Goal: Find specific page/section: Find specific page/section

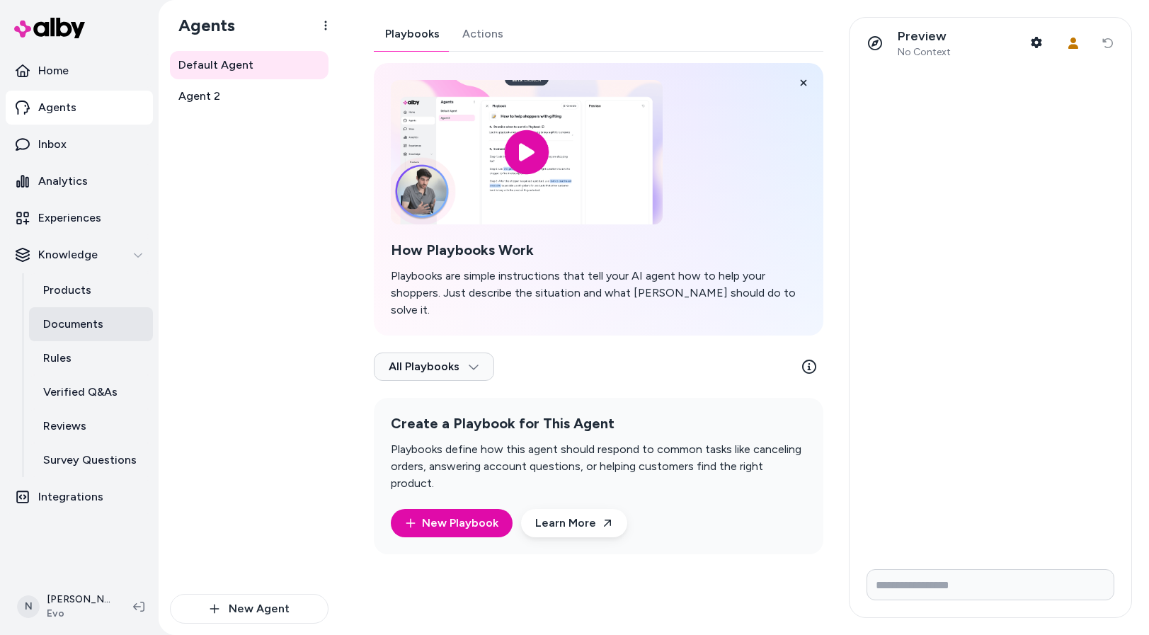
click at [81, 326] on p "Documents" at bounding box center [73, 324] width 60 height 17
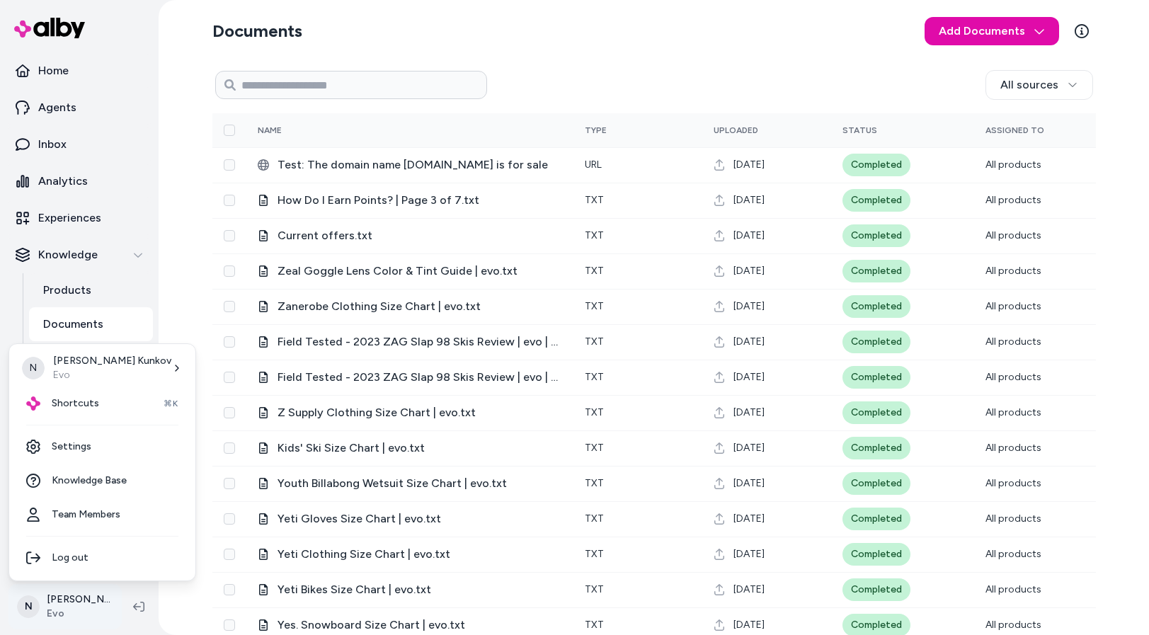
click at [64, 607] on html "Home Agents Inbox Analytics Experiences Knowledge Products Documents Rules Veri…" at bounding box center [574, 317] width 1149 height 635
click at [81, 403] on span "Shortcuts" at bounding box center [75, 403] width 47 height 14
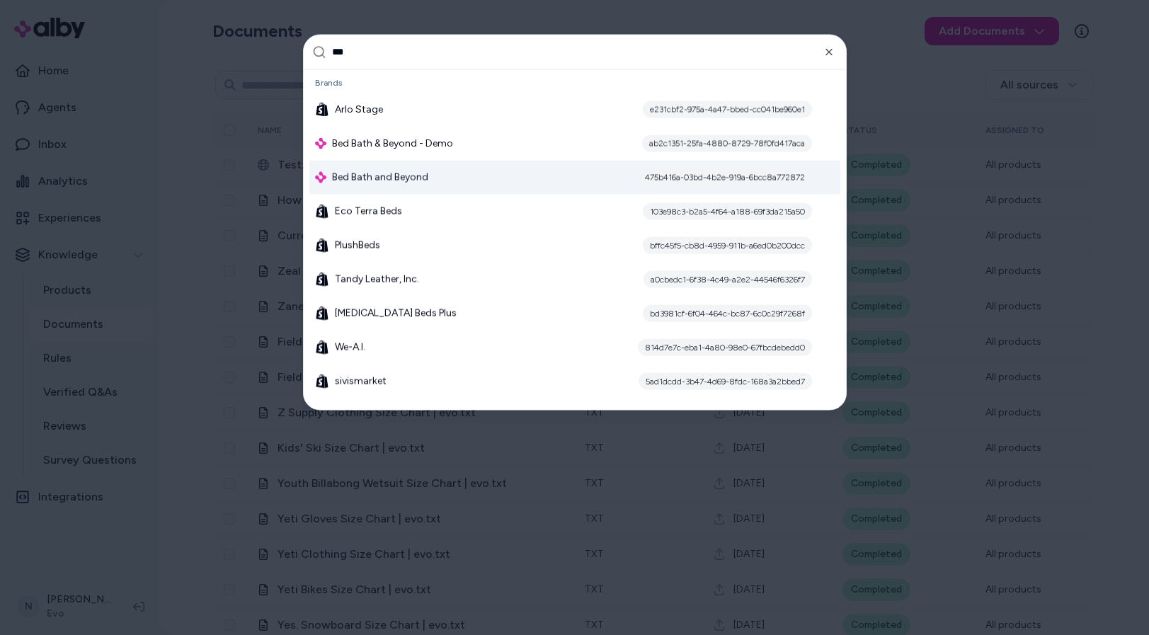
type input "***"
click at [389, 183] on span "Bed Bath and Beyond" at bounding box center [380, 177] width 96 height 14
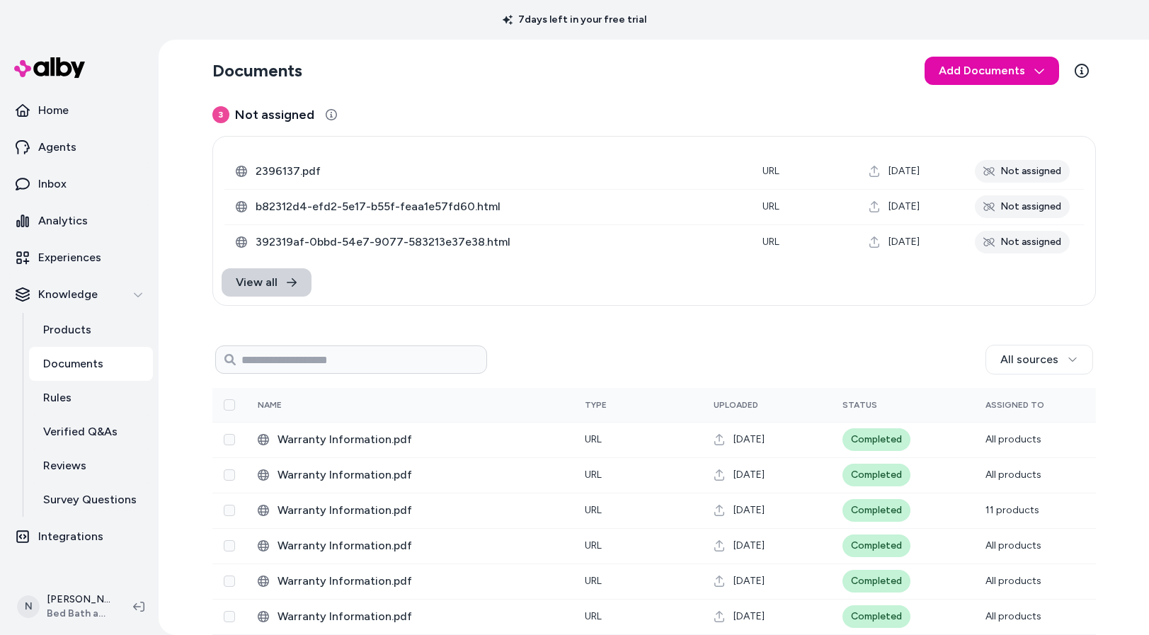
click at [260, 279] on span "View all" at bounding box center [257, 282] width 42 height 17
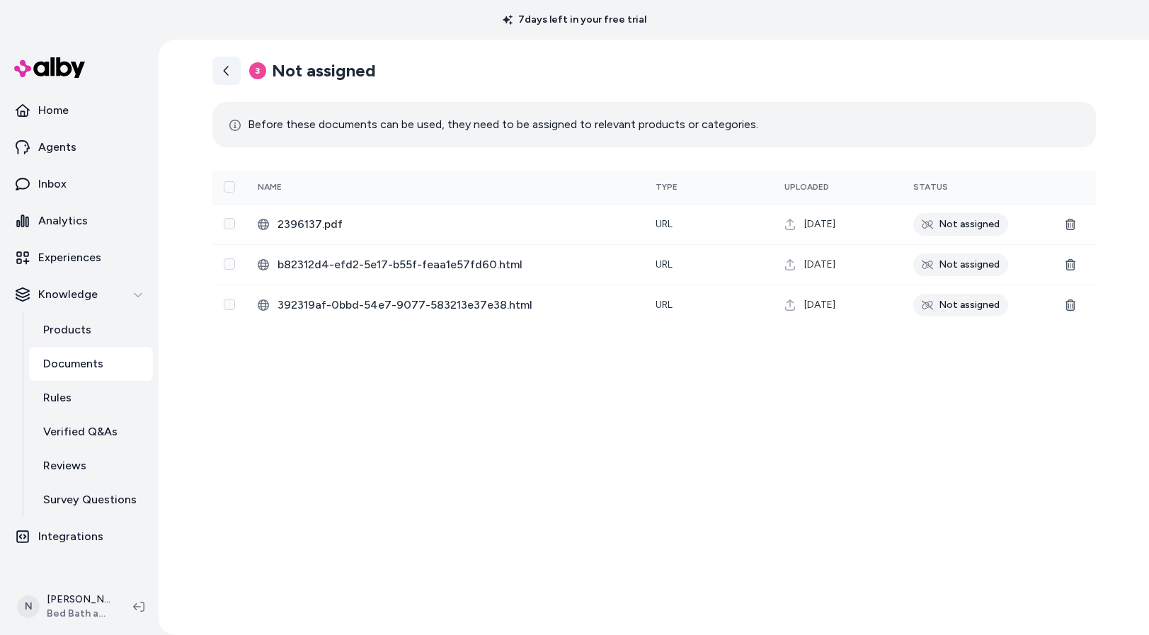
click at [226, 68] on icon at bounding box center [225, 70] width 5 height 9
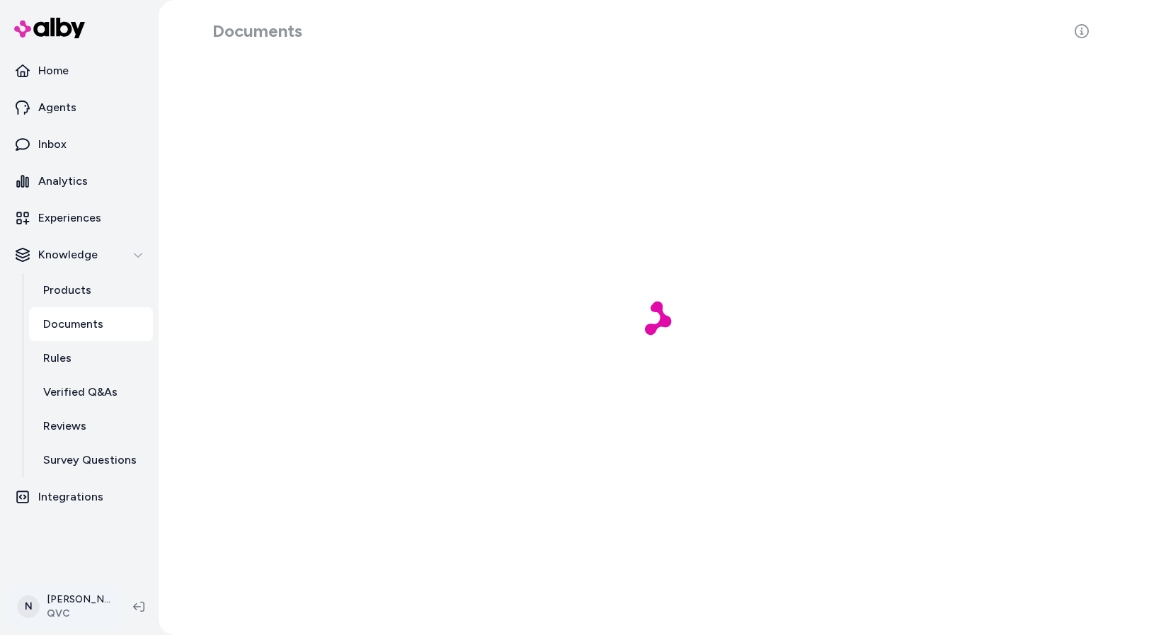
click at [57, 608] on html "Home Agents Inbox Analytics Experiences Knowledge Products Documents Rules Veri…" at bounding box center [574, 317] width 1149 height 635
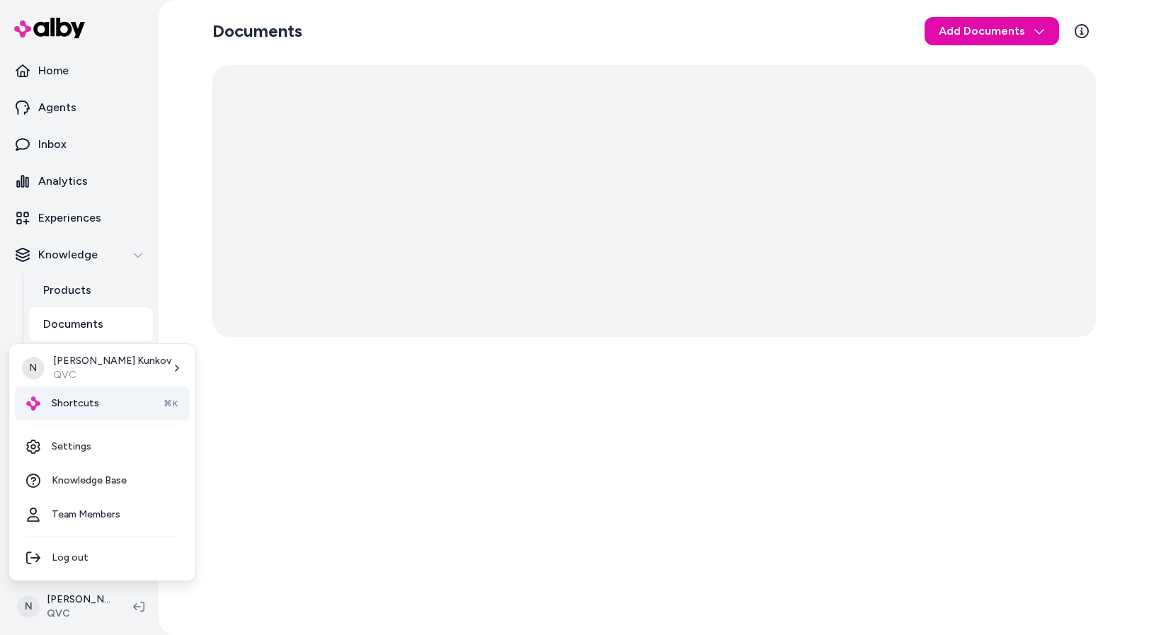
click at [77, 409] on span "Shortcuts" at bounding box center [75, 403] width 47 height 14
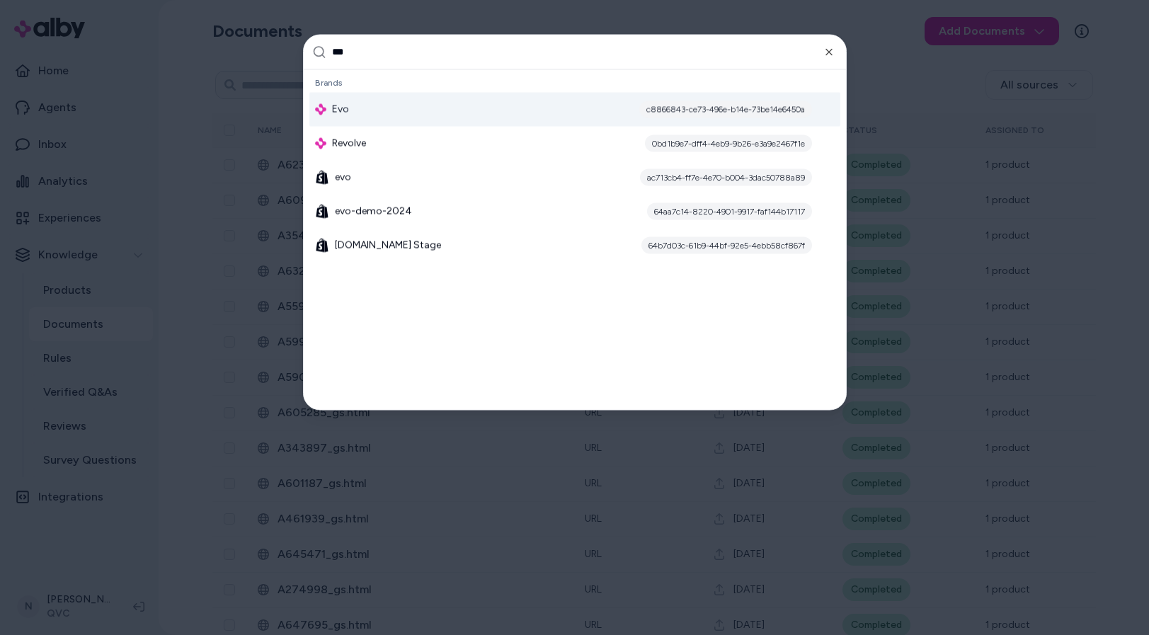
type input "***"
click at [450, 104] on div "Evo c8866843-ce73-496e-b14e-73be14e6450a" at bounding box center [574, 109] width 531 height 34
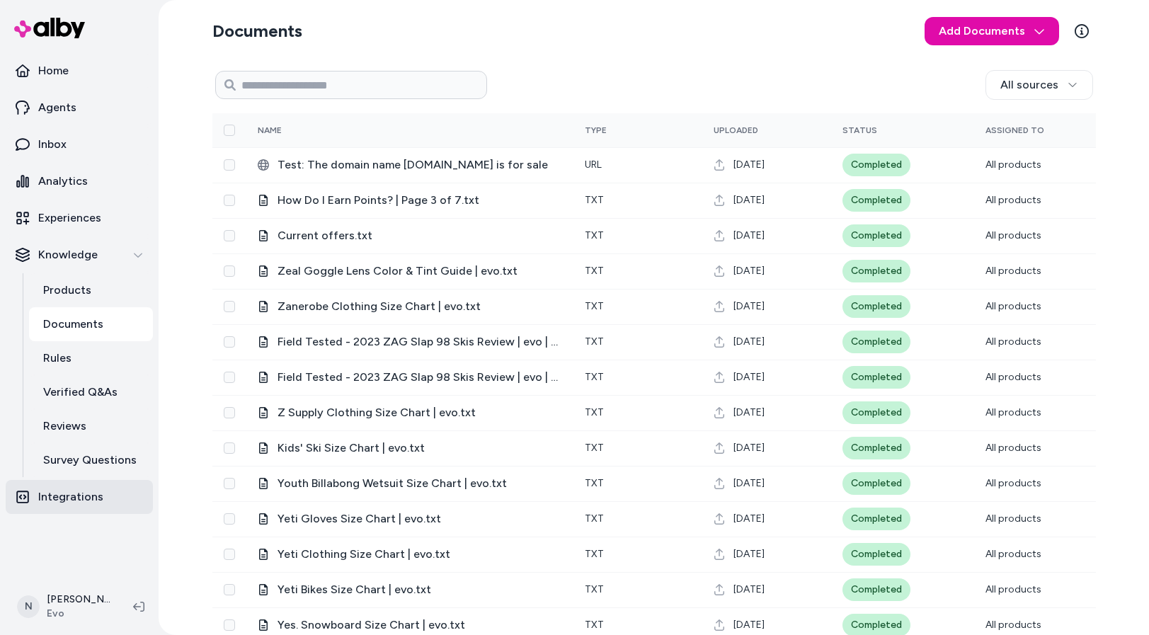
click at [69, 491] on p "Integrations" at bounding box center [70, 497] width 65 height 17
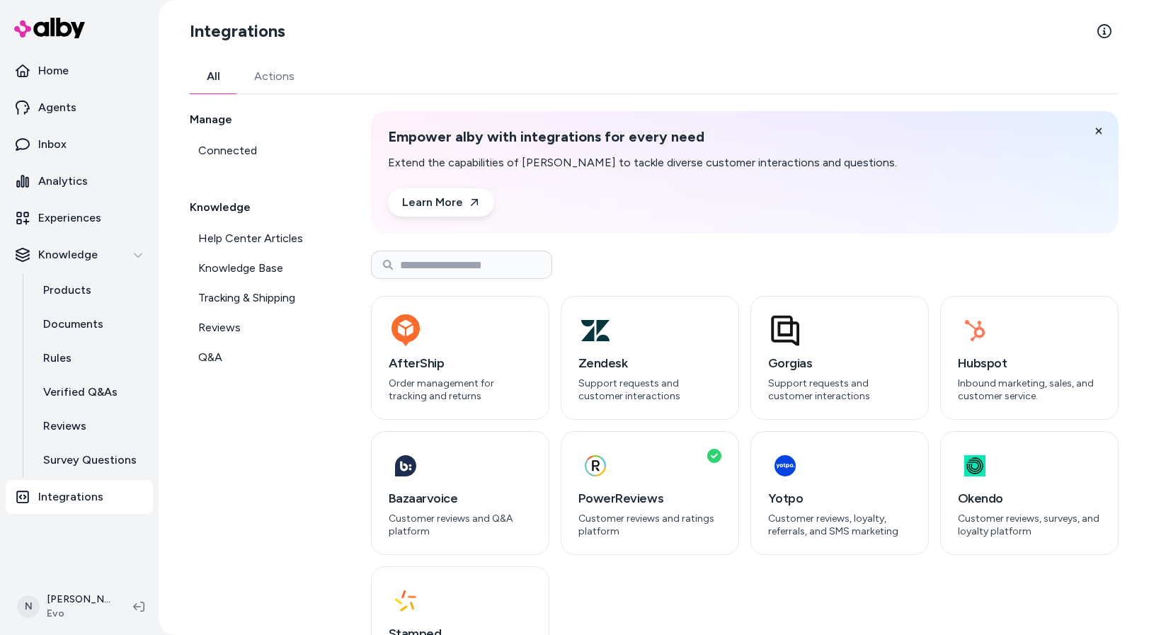
scroll to position [72, 0]
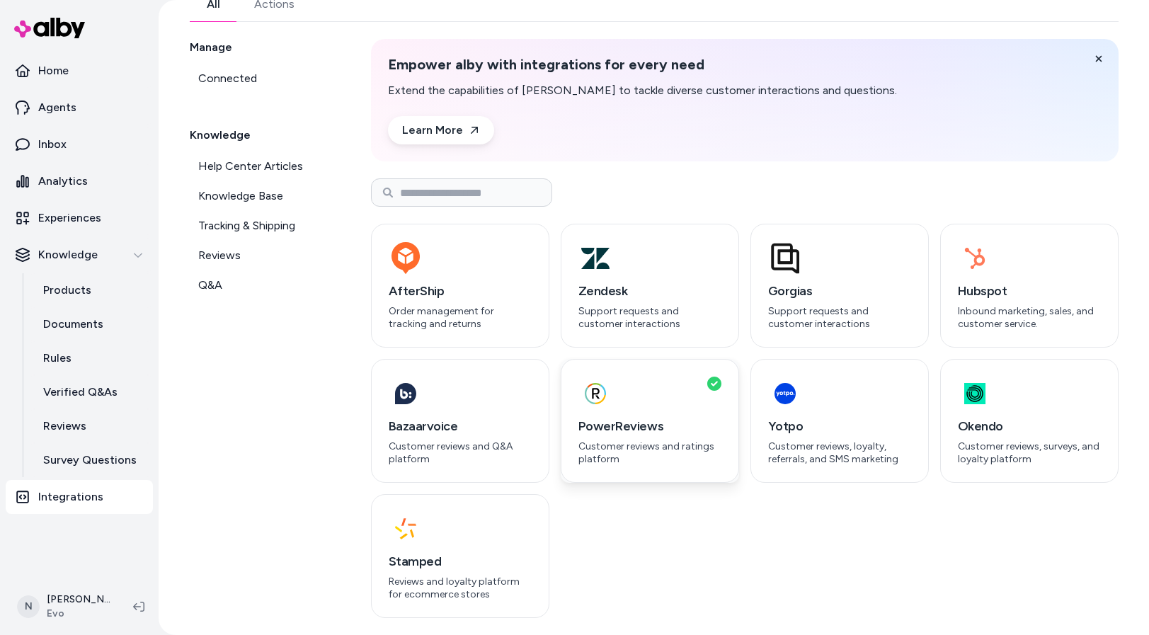
click at [647, 423] on h3 "PowerReviews" at bounding box center [649, 426] width 143 height 20
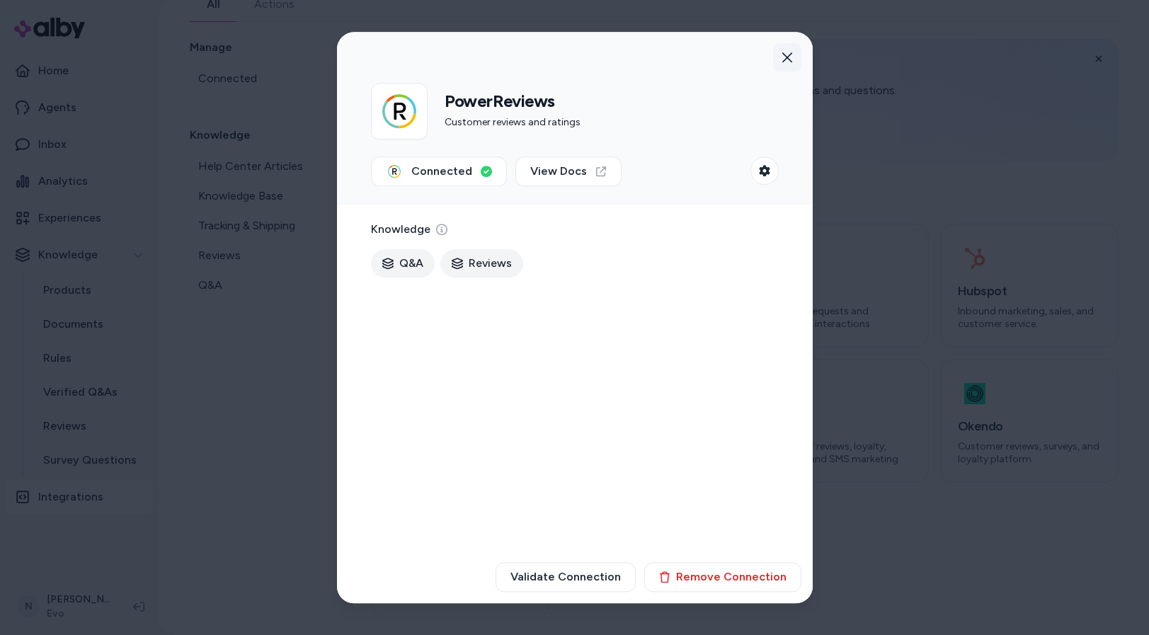
click at [788, 56] on icon "button" at bounding box center [787, 57] width 11 height 11
